Goal: Task Accomplishment & Management: Manage account settings

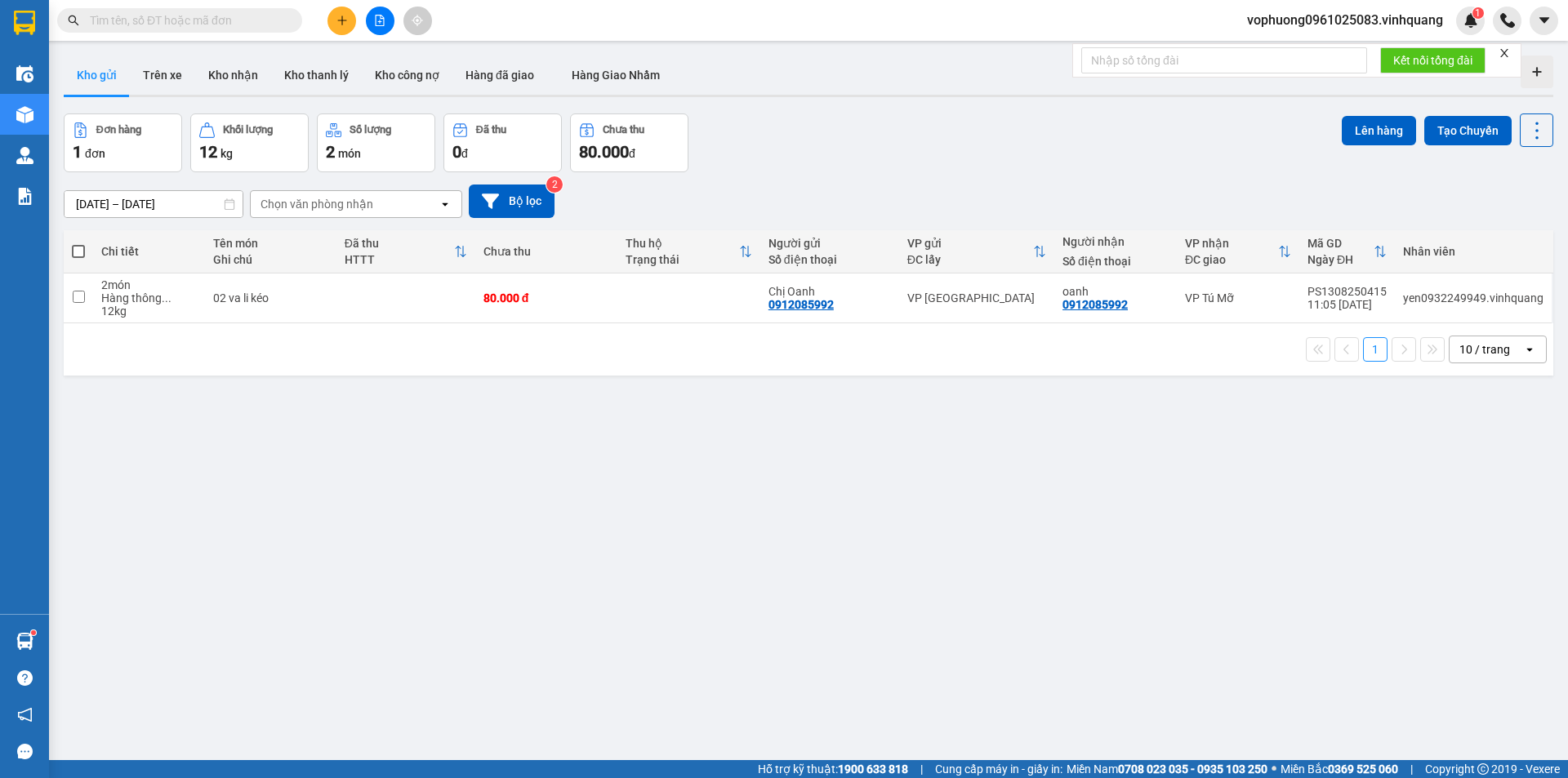
click at [1400, 16] on span "vophuong0961025083.vinhquang" at bounding box center [1344, 19] width 222 height 20
click at [1292, 50] on span "Đăng xuất" at bounding box center [1352, 50] width 190 height 18
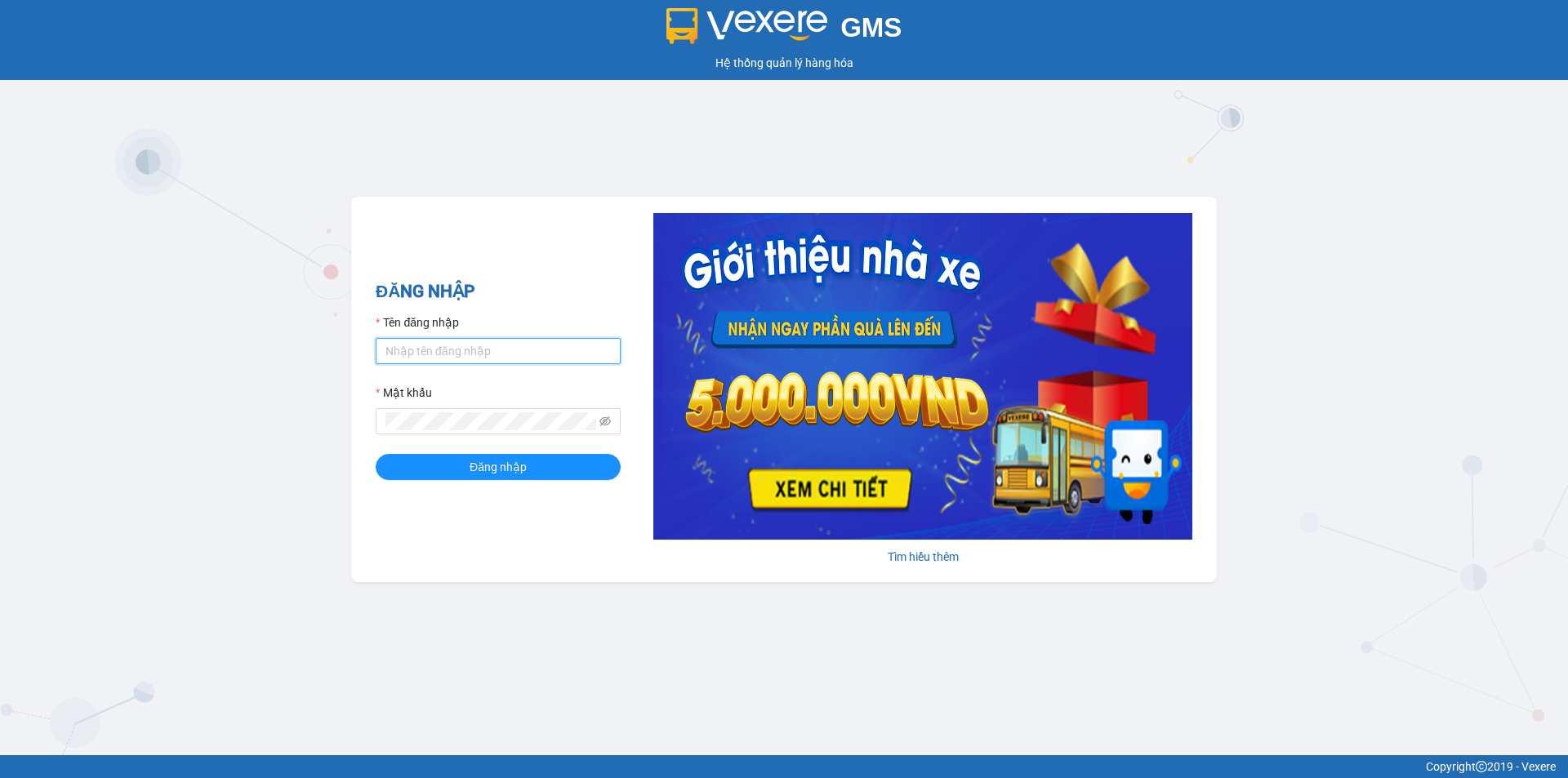
click at [461, 355] on input "Tên đăng nhập" at bounding box center [497, 351] width 245 height 26
type input "van0584642557.vinhquang"
click at [590, 467] on button "Đăng nhập" at bounding box center [497, 467] width 245 height 26
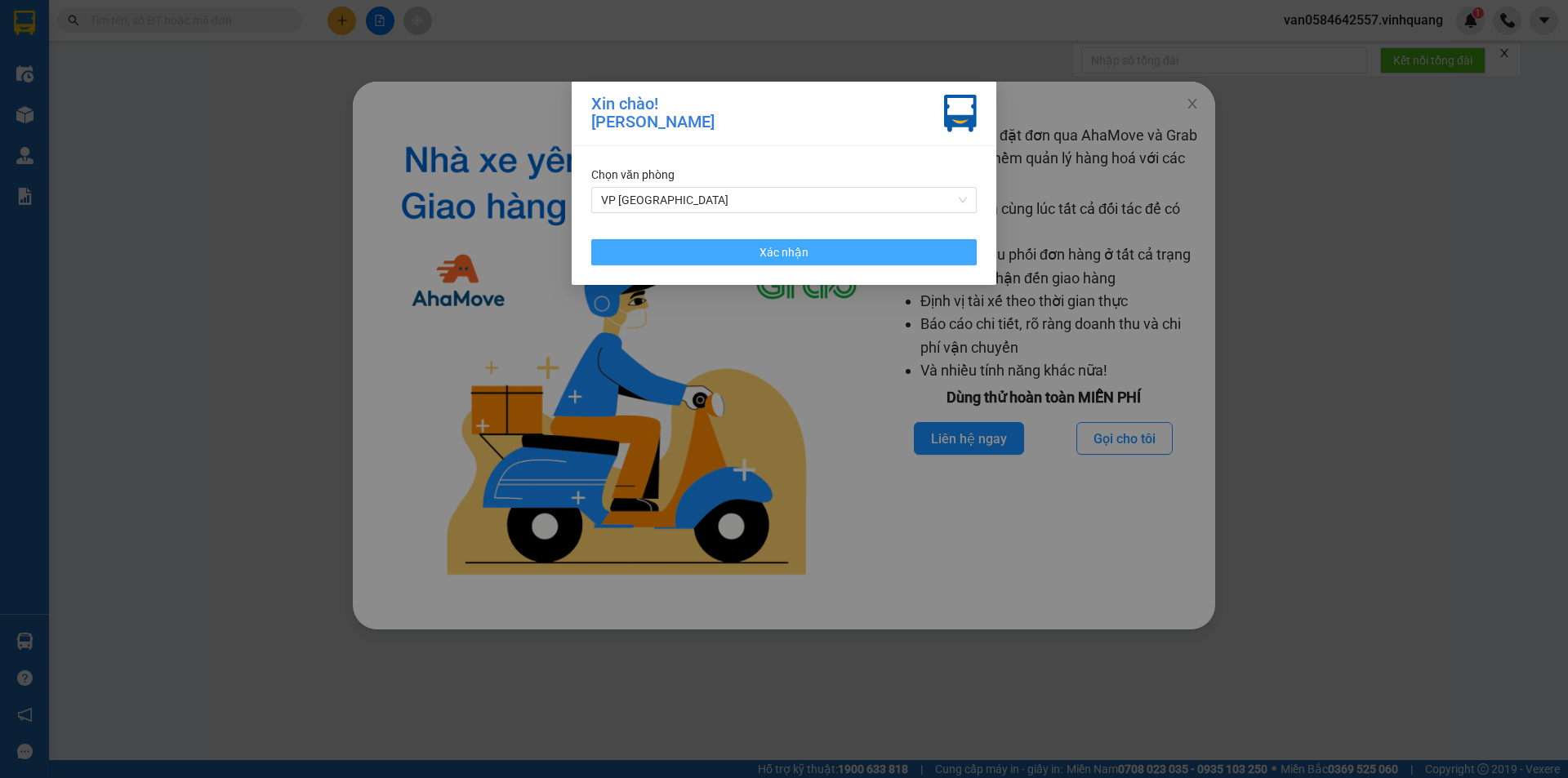
click at [905, 251] on button "Xác nhận" at bounding box center [784, 252] width 386 height 26
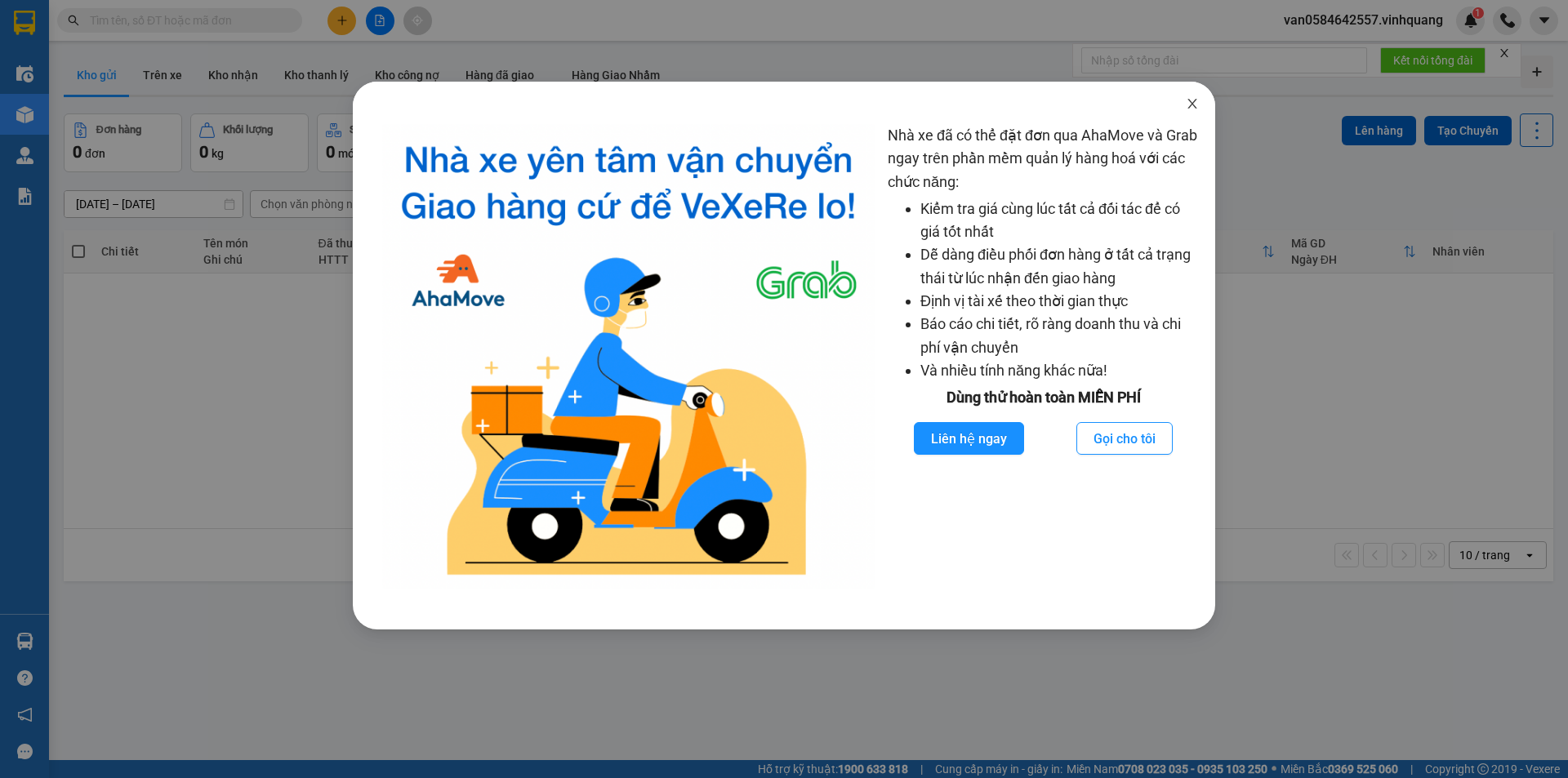
click at [1189, 104] on icon "close" at bounding box center [1192, 104] width 13 height 13
